Goal: Task Accomplishment & Management: Use online tool/utility

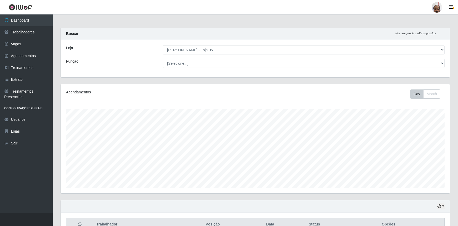
select select "252"
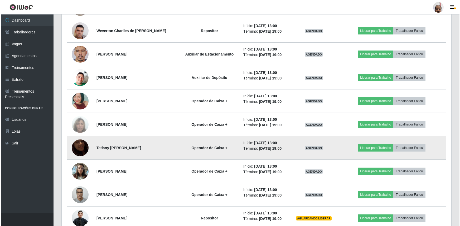
scroll to position [751, 0]
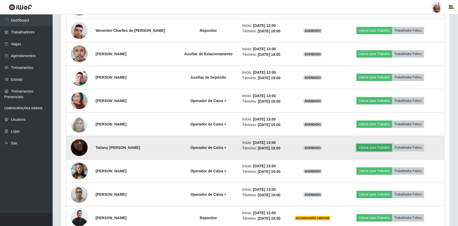
click at [372, 145] on button "Liberar para Trabalho" at bounding box center [375, 147] width 36 height 7
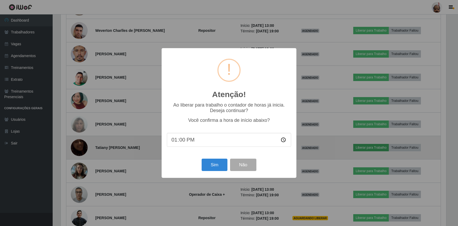
scroll to position [109, 387]
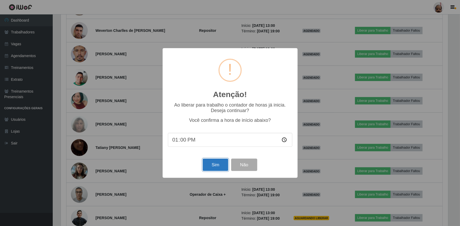
click at [211, 165] on button "Sim" at bounding box center [216, 165] width 26 height 12
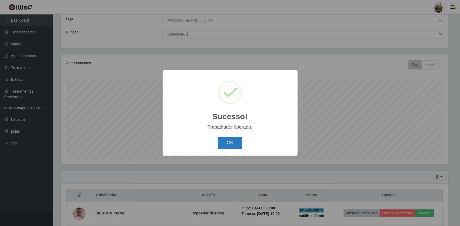
click at [226, 142] on button "OK" at bounding box center [230, 143] width 25 height 12
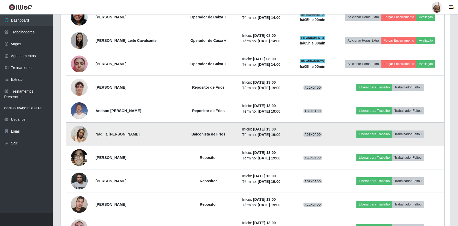
scroll to position [485, 0]
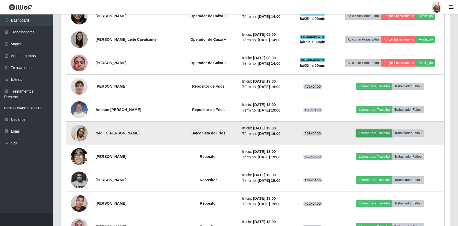
click at [368, 131] on button "Liberar para Trabalho" at bounding box center [375, 133] width 36 height 7
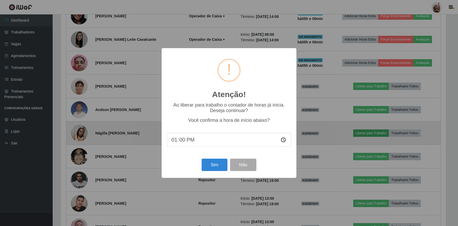
scroll to position [109, 387]
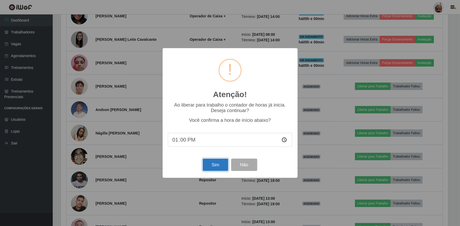
click at [221, 166] on button "Sim" at bounding box center [216, 165] width 26 height 12
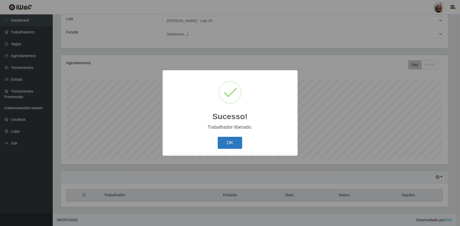
click at [234, 144] on button "OK" at bounding box center [230, 143] width 25 height 12
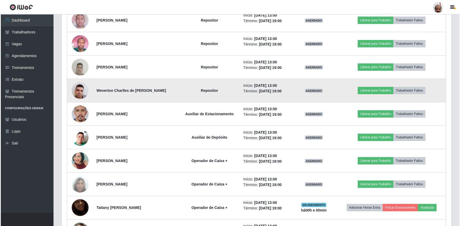
scroll to position [700, 0]
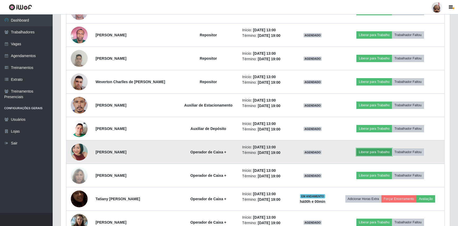
click at [382, 152] on button "Liberar para Trabalho" at bounding box center [375, 152] width 36 height 7
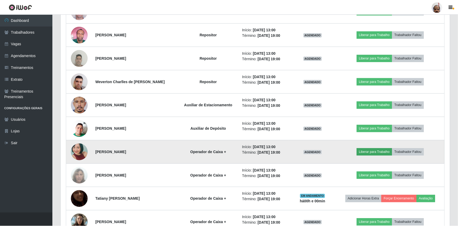
scroll to position [109, 387]
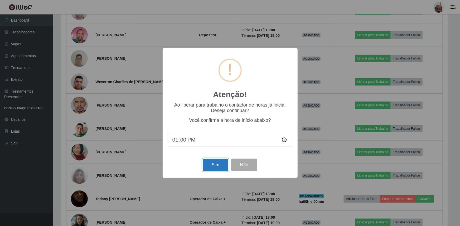
click at [224, 165] on button "Sim" at bounding box center [216, 165] width 26 height 12
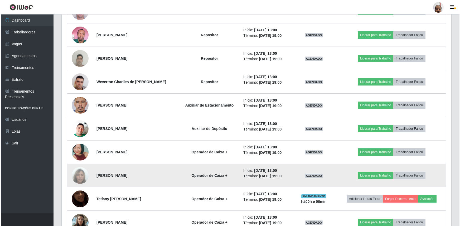
scroll to position [0, 0]
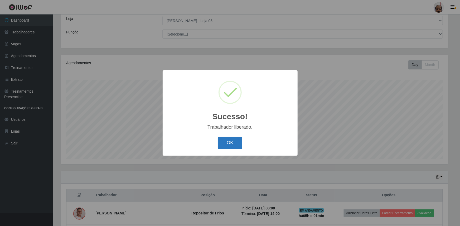
click at [236, 143] on button "OK" at bounding box center [230, 143] width 25 height 12
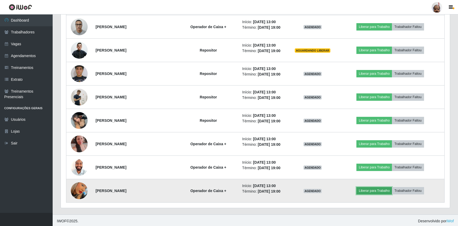
click at [377, 189] on button "Liberar para Trabalho" at bounding box center [375, 190] width 36 height 7
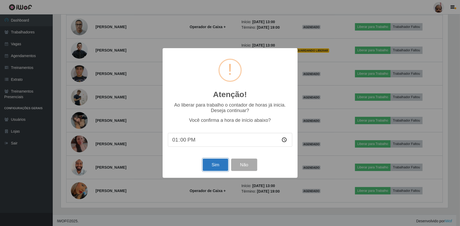
click at [219, 167] on button "Sim" at bounding box center [216, 165] width 26 height 12
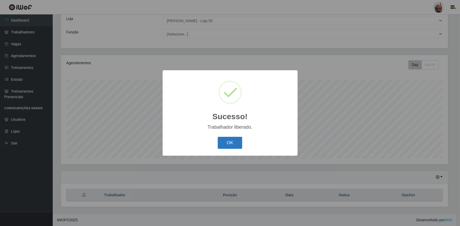
click at [234, 141] on button "OK" at bounding box center [230, 143] width 25 height 12
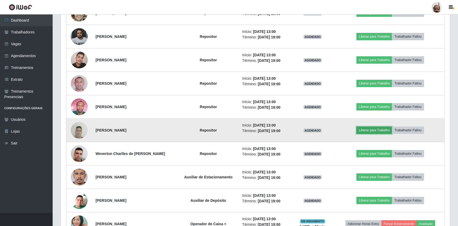
click at [377, 128] on button "Liberar para Trabalho" at bounding box center [375, 130] width 36 height 7
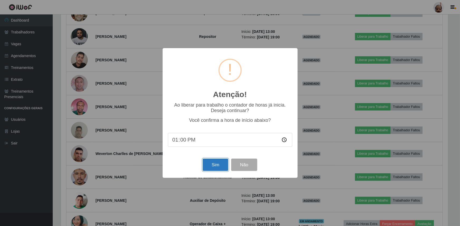
click at [218, 167] on button "Sim" at bounding box center [216, 165] width 26 height 12
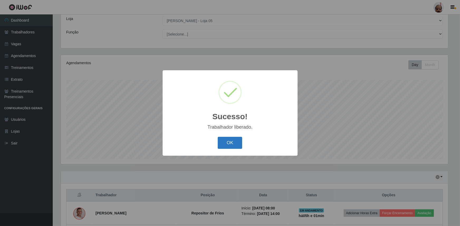
click at [226, 144] on button "OK" at bounding box center [230, 143] width 25 height 12
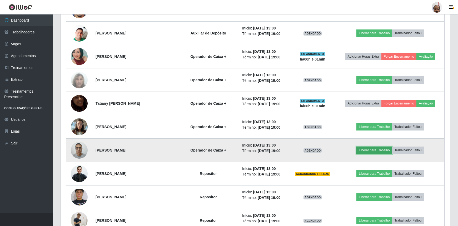
click at [370, 148] on button "Liberar para Trabalho" at bounding box center [375, 150] width 36 height 7
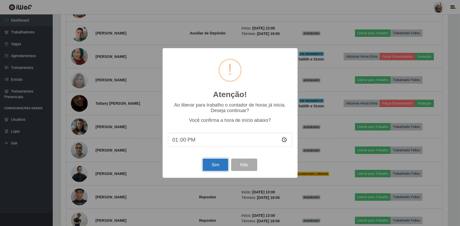
click at [214, 166] on button "Sim" at bounding box center [216, 165] width 26 height 12
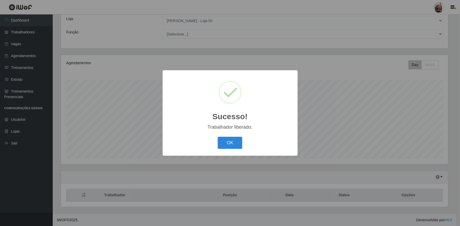
click at [226, 142] on button "OK" at bounding box center [230, 143] width 25 height 12
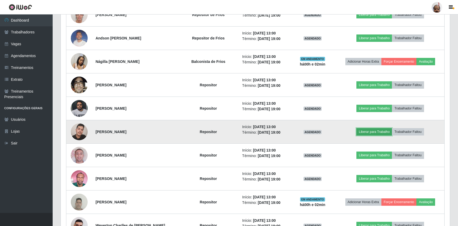
click at [373, 130] on button "Liberar para Trabalho" at bounding box center [375, 131] width 36 height 7
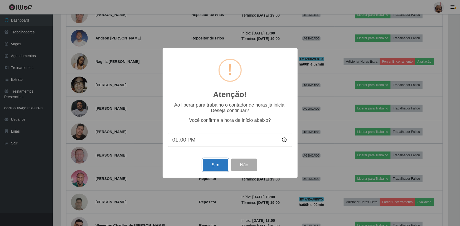
click at [216, 165] on button "Sim" at bounding box center [216, 165] width 26 height 12
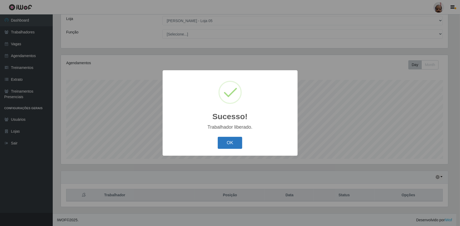
click at [238, 141] on button "OK" at bounding box center [230, 143] width 25 height 12
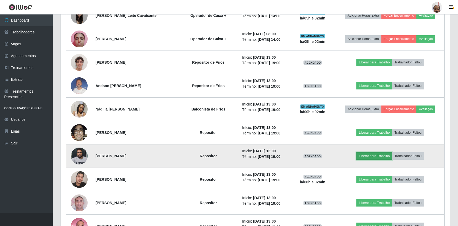
click at [369, 153] on button "Liberar para Trabalho" at bounding box center [375, 156] width 36 height 7
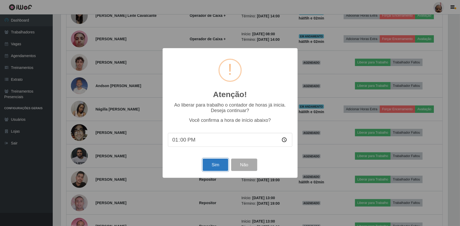
click at [223, 166] on button "Sim" at bounding box center [216, 165] width 26 height 12
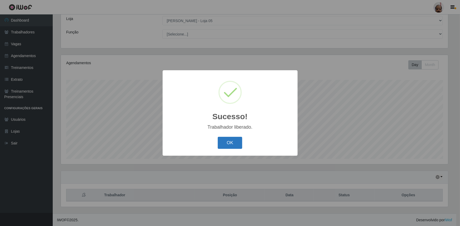
click at [229, 142] on button "OK" at bounding box center [230, 143] width 25 height 12
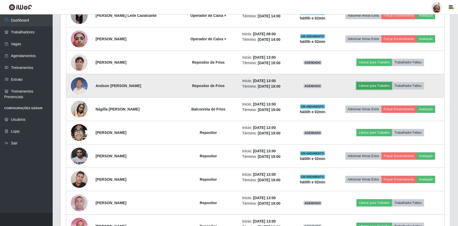
click at [372, 86] on button "Liberar para Trabalho" at bounding box center [375, 85] width 36 height 7
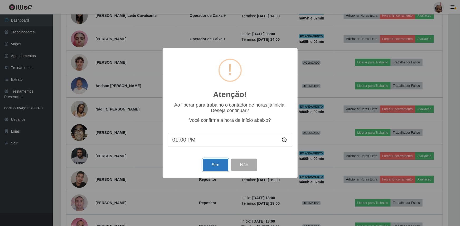
click at [216, 167] on button "Sim" at bounding box center [216, 165] width 26 height 12
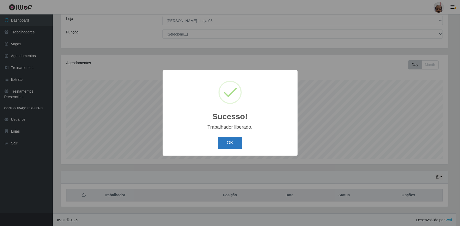
click at [231, 143] on button "OK" at bounding box center [230, 143] width 25 height 12
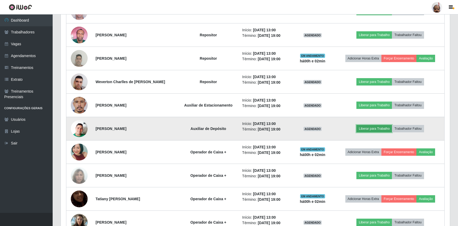
click at [373, 128] on button "Liberar para Trabalho" at bounding box center [375, 128] width 36 height 7
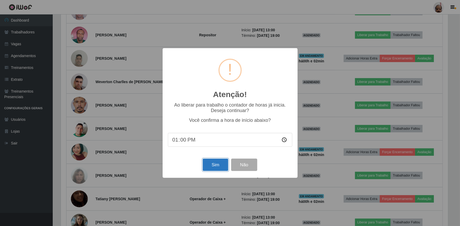
click at [221, 168] on button "Sim" at bounding box center [216, 165] width 26 height 12
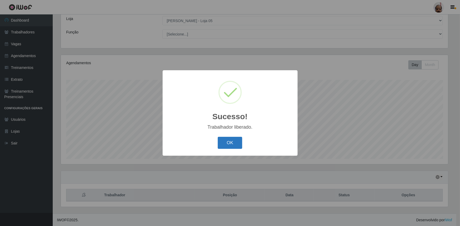
click at [239, 141] on button "OK" at bounding box center [230, 143] width 25 height 12
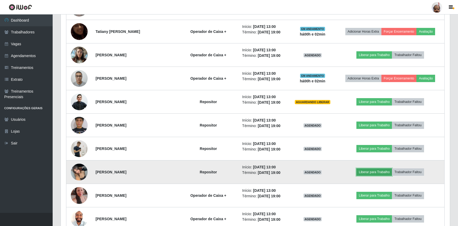
click at [384, 170] on button "Liberar para Trabalho" at bounding box center [375, 172] width 36 height 7
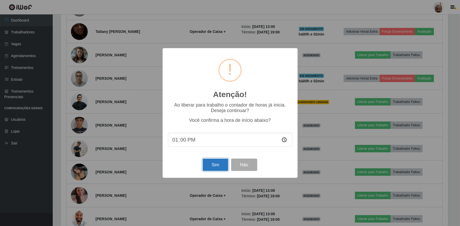
click at [223, 167] on button "Sim" at bounding box center [216, 165] width 26 height 12
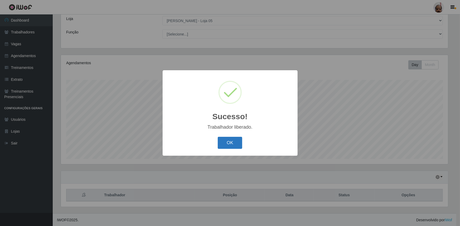
click at [231, 146] on button "OK" at bounding box center [230, 143] width 25 height 12
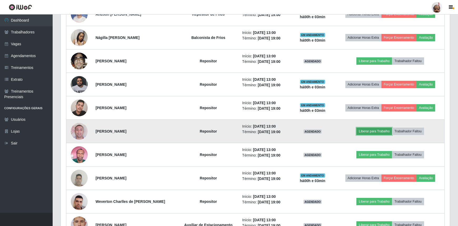
click at [380, 132] on button "Liberar para Trabalho" at bounding box center [375, 131] width 36 height 7
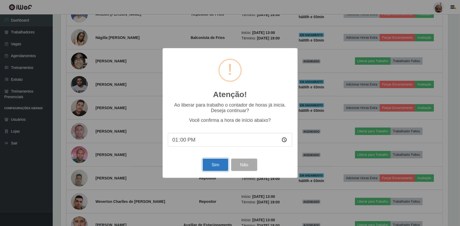
click at [216, 168] on button "Sim" at bounding box center [216, 165] width 26 height 12
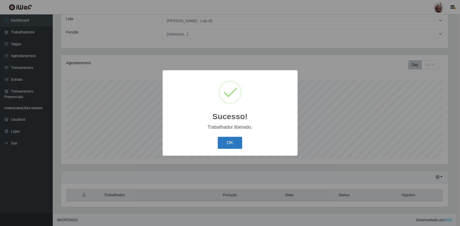
click at [229, 146] on button "OK" at bounding box center [230, 143] width 25 height 12
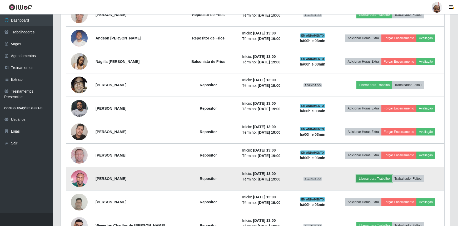
click at [373, 179] on button "Liberar para Trabalho" at bounding box center [375, 178] width 36 height 7
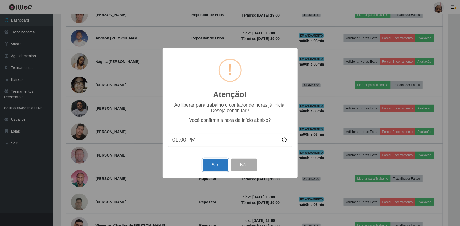
click at [211, 168] on button "Sim" at bounding box center [216, 165] width 26 height 12
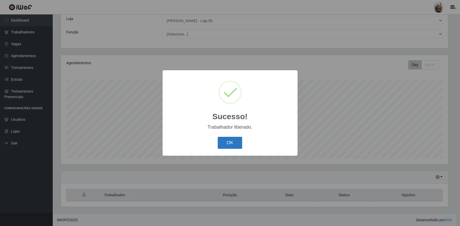
click at [235, 143] on button "OK" at bounding box center [230, 143] width 25 height 12
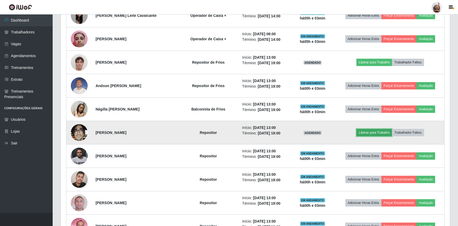
click at [369, 131] on button "Liberar para Trabalho" at bounding box center [375, 132] width 36 height 7
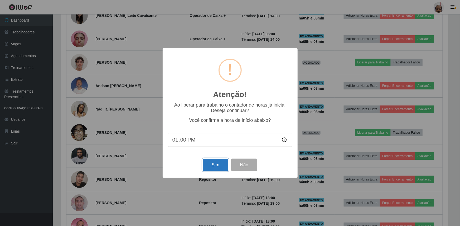
click at [220, 164] on button "Sim" at bounding box center [216, 165] width 26 height 12
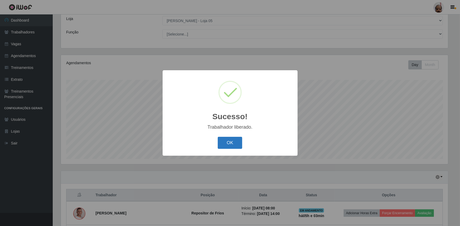
click at [233, 140] on button "OK" at bounding box center [230, 143] width 25 height 12
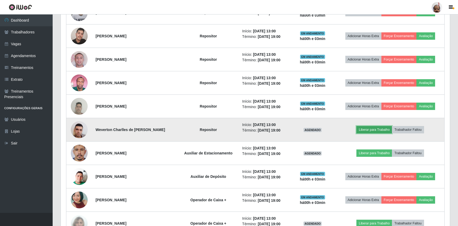
click at [377, 126] on button "Liberar para Trabalho" at bounding box center [375, 129] width 36 height 7
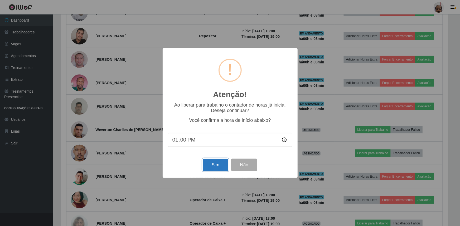
click at [214, 166] on button "Sim" at bounding box center [216, 165] width 26 height 12
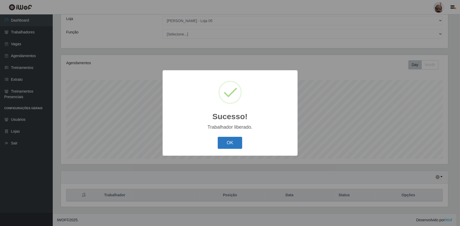
click at [231, 145] on button "OK" at bounding box center [230, 143] width 25 height 12
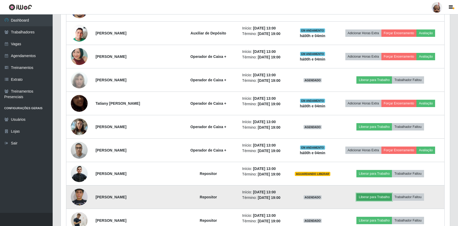
click at [379, 198] on button "Liberar para Trabalho" at bounding box center [375, 197] width 36 height 7
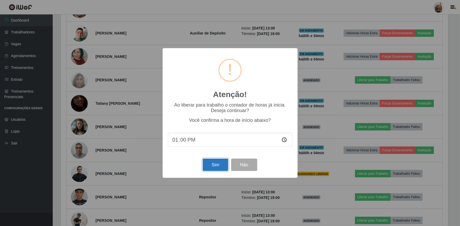
click at [220, 169] on button "Sim" at bounding box center [216, 165] width 26 height 12
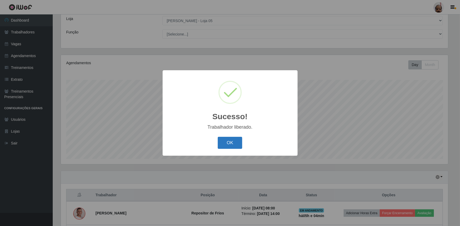
click at [237, 145] on button "OK" at bounding box center [230, 143] width 25 height 12
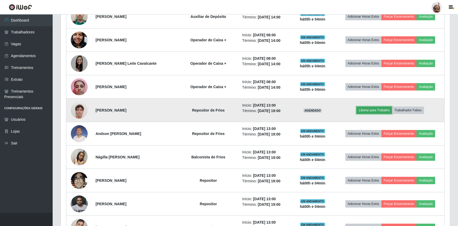
click at [369, 110] on button "Liberar para Trabalho" at bounding box center [375, 110] width 36 height 7
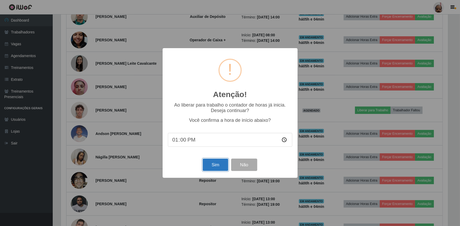
click at [219, 165] on button "Sim" at bounding box center [216, 165] width 26 height 12
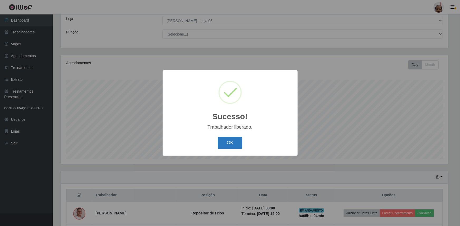
click at [237, 142] on button "OK" at bounding box center [230, 143] width 25 height 12
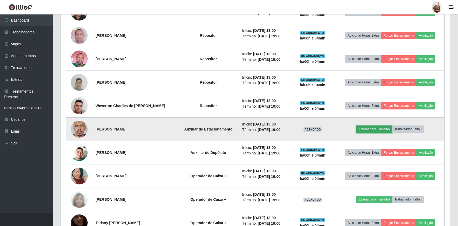
click at [380, 128] on button "Liberar para Trabalho" at bounding box center [375, 129] width 36 height 7
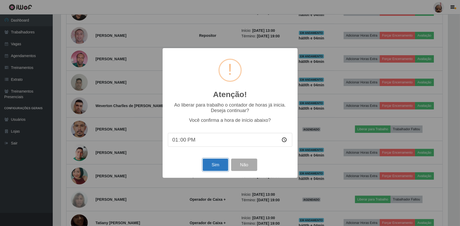
click at [221, 167] on button "Sim" at bounding box center [216, 165] width 26 height 12
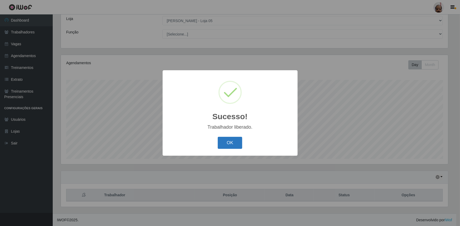
click at [234, 144] on button "OK" at bounding box center [230, 143] width 25 height 12
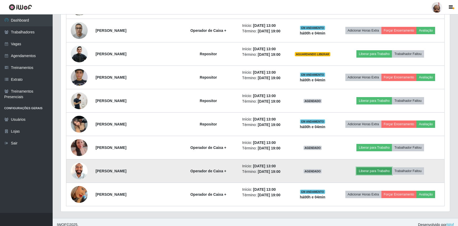
click at [371, 168] on button "Liberar para Trabalho" at bounding box center [375, 171] width 36 height 7
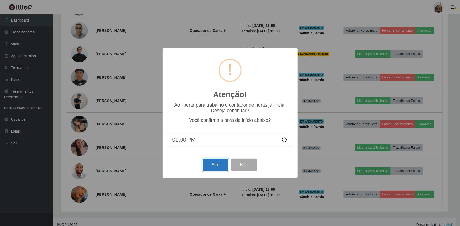
click at [214, 168] on button "Sim" at bounding box center [216, 165] width 26 height 12
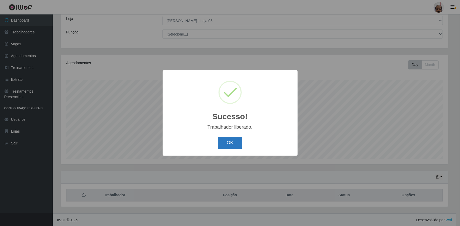
click at [228, 142] on button "OK" at bounding box center [230, 143] width 25 height 12
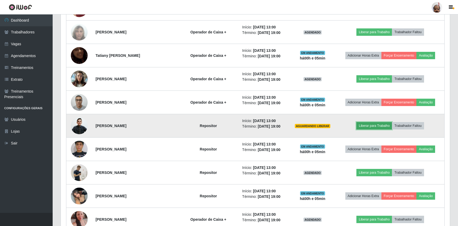
click at [377, 124] on button "Liberar para Trabalho" at bounding box center [375, 125] width 36 height 7
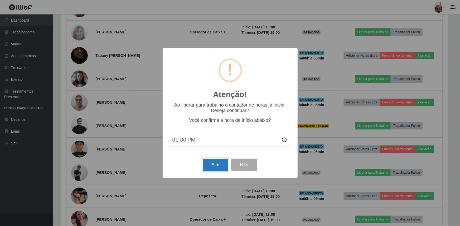
click at [221, 163] on button "Sim" at bounding box center [216, 165] width 26 height 12
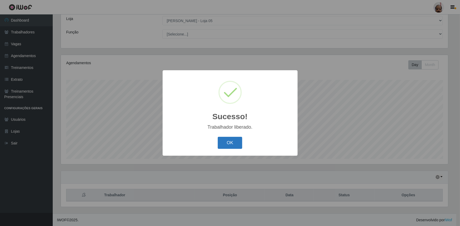
click at [233, 144] on button "OK" at bounding box center [230, 143] width 25 height 12
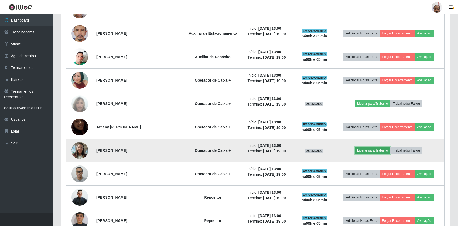
click at [381, 148] on button "Liberar para Trabalho" at bounding box center [373, 150] width 36 height 7
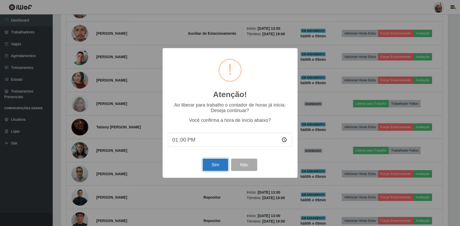
click at [216, 166] on button "Sim" at bounding box center [216, 165] width 26 height 12
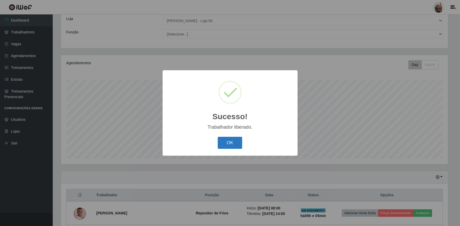
click at [232, 145] on button "OK" at bounding box center [230, 143] width 25 height 12
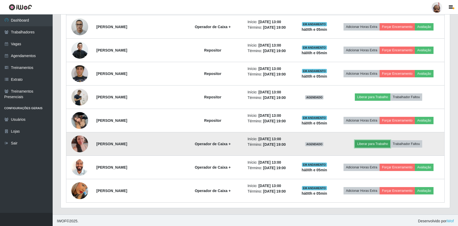
click at [369, 142] on button "Liberar para Trabalho" at bounding box center [373, 143] width 36 height 7
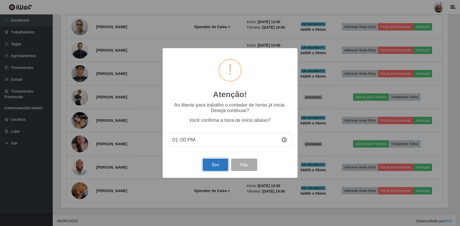
click at [216, 165] on button "Sim" at bounding box center [216, 165] width 26 height 12
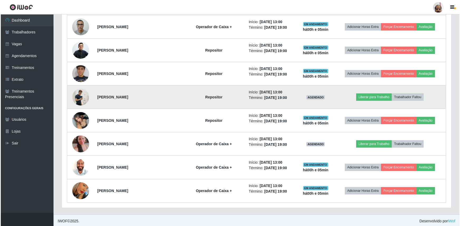
scroll to position [29, 0]
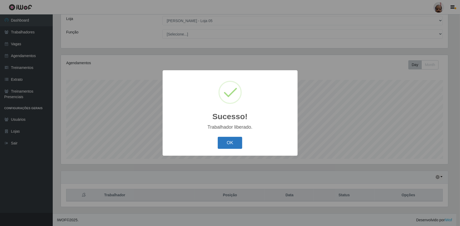
click at [231, 142] on button "OK" at bounding box center [230, 143] width 25 height 12
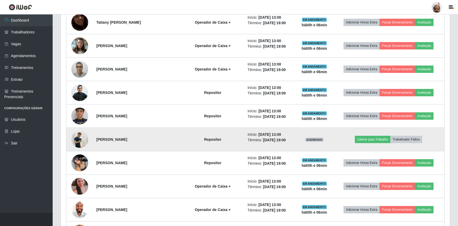
click at [81, 137] on img at bounding box center [79, 140] width 17 height 30
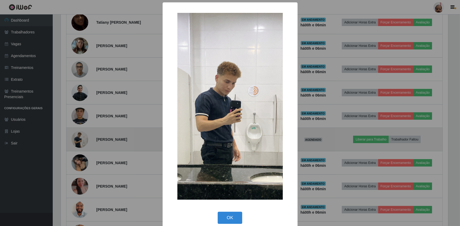
click at [81, 137] on div "× OK Cancel" at bounding box center [230, 113] width 460 height 226
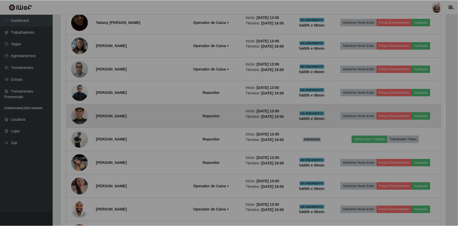
scroll to position [263370, 263090]
